Goal: Transaction & Acquisition: Purchase product/service

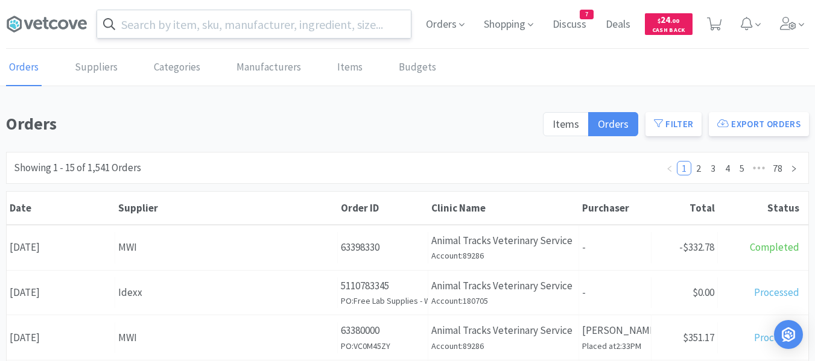
click at [221, 28] on input "text" at bounding box center [254, 24] width 314 height 28
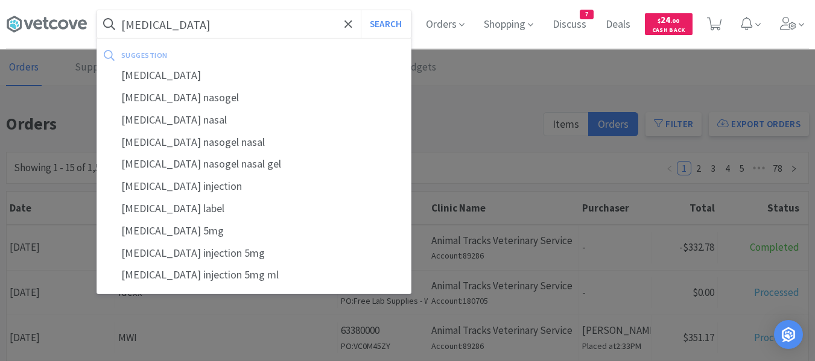
type input "[MEDICAL_DATA]"
click at [361, 10] on button "Search" at bounding box center [386, 24] width 50 height 28
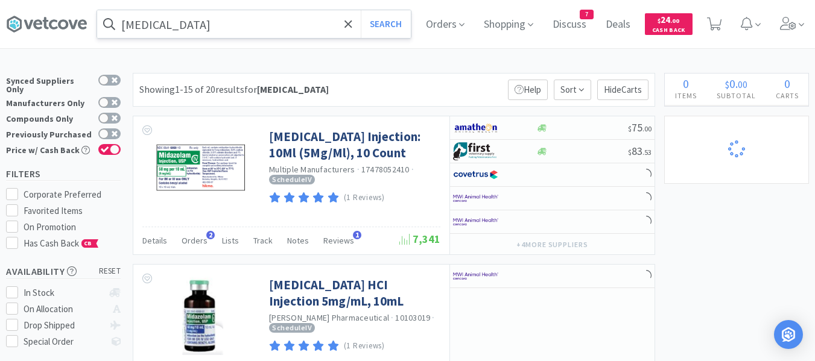
select select "1"
select select "5"
select select "1"
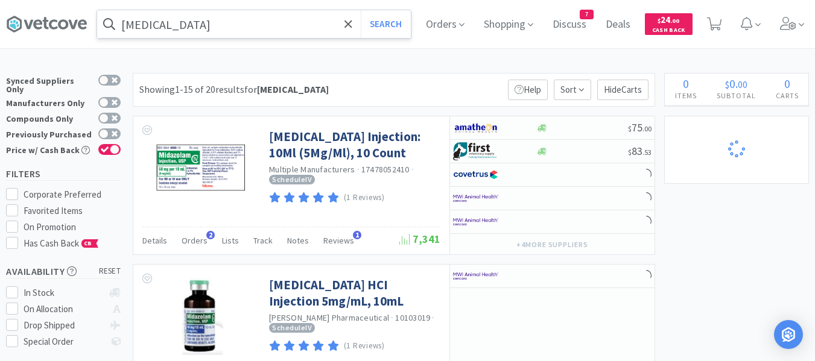
select select "4"
select select "1"
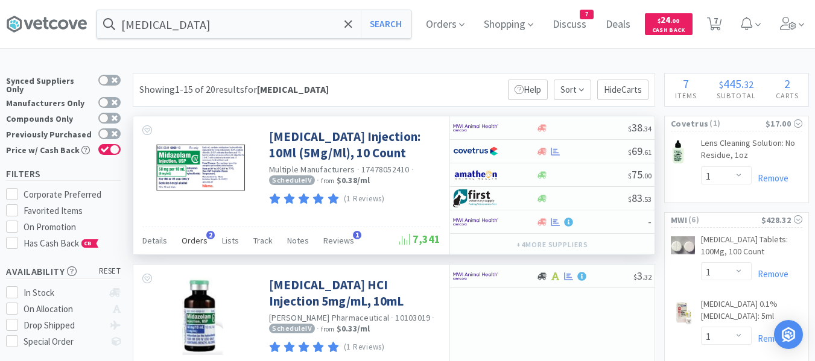
click at [191, 240] on span "Orders" at bounding box center [195, 240] width 26 height 11
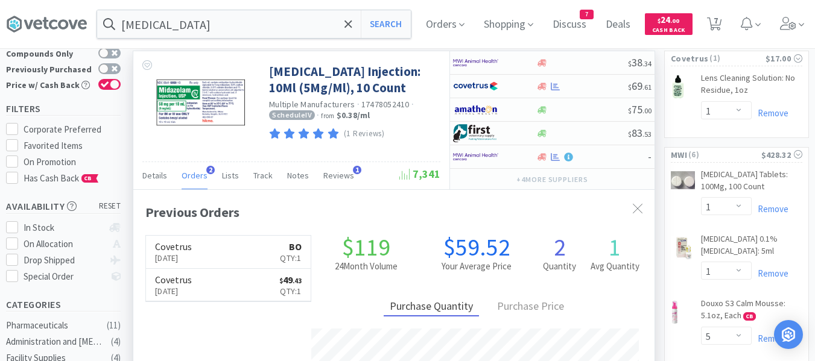
scroll to position [60, 0]
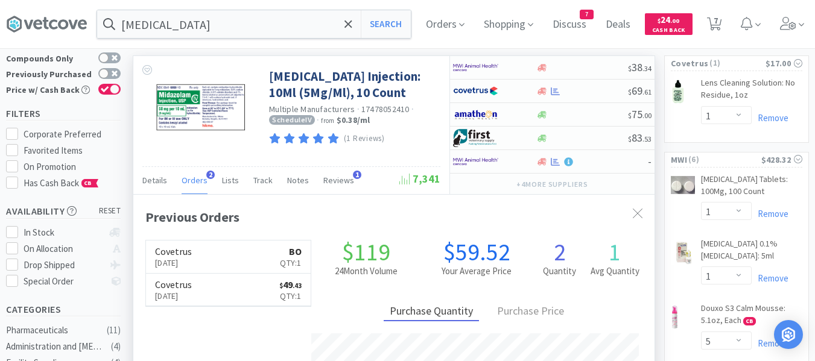
click at [198, 182] on span "Orders" at bounding box center [195, 180] width 26 height 11
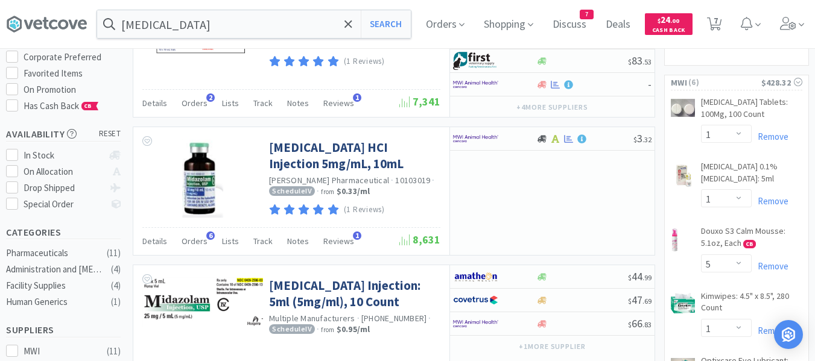
scroll to position [181, 0]
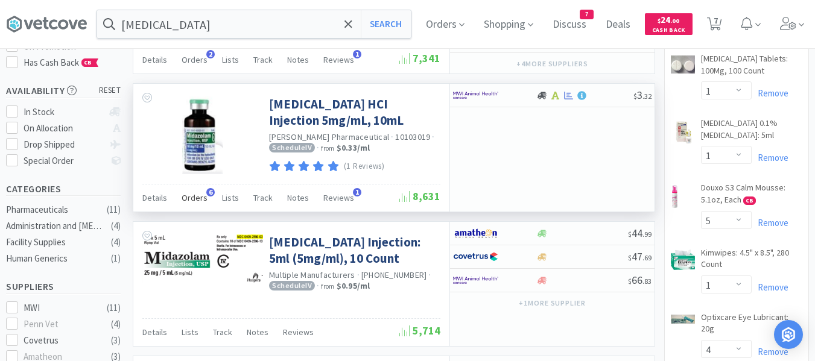
click at [189, 198] on span "Orders" at bounding box center [195, 197] width 26 height 11
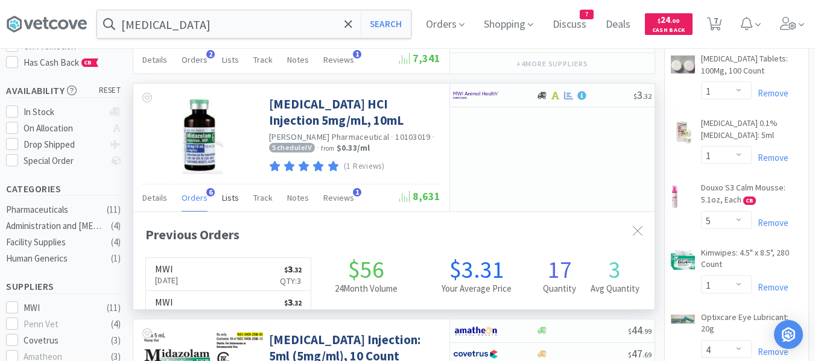
scroll to position [282, 521]
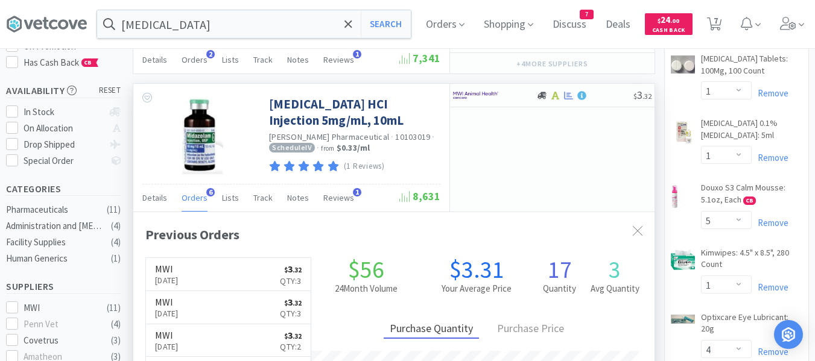
click at [196, 203] on span "Orders" at bounding box center [195, 197] width 26 height 11
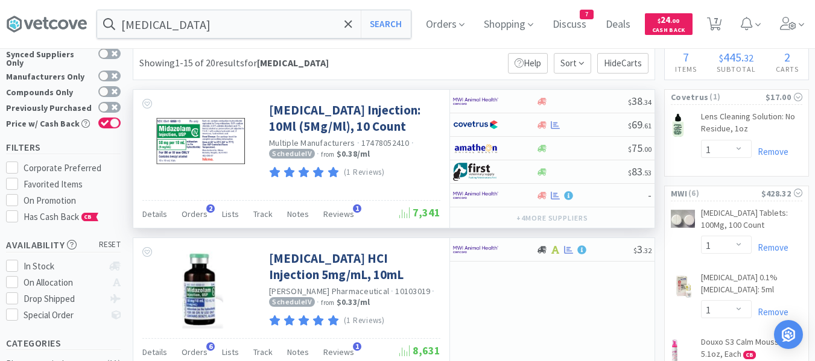
scroll to position [0, 0]
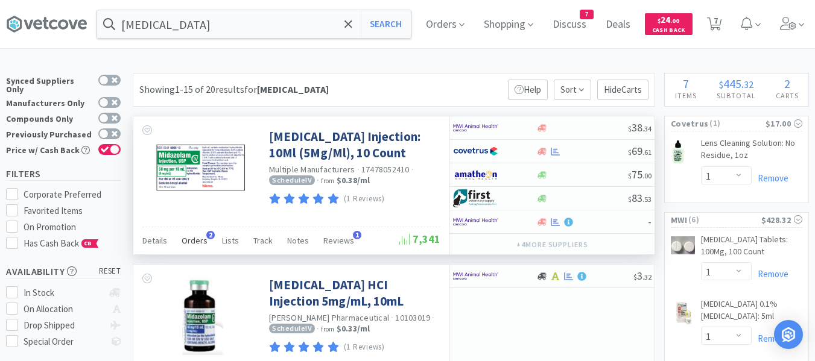
click at [195, 237] on span "Orders" at bounding box center [195, 240] width 26 height 11
